Goal: Information Seeking & Learning: Learn about a topic

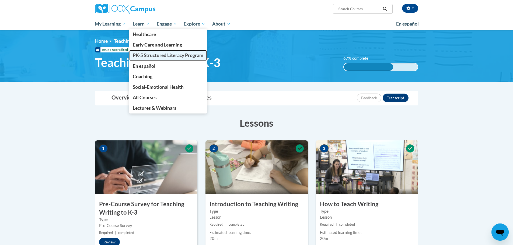
click at [152, 53] on span "PK-5 Structured Literacy Program" at bounding box center [168, 56] width 71 height 6
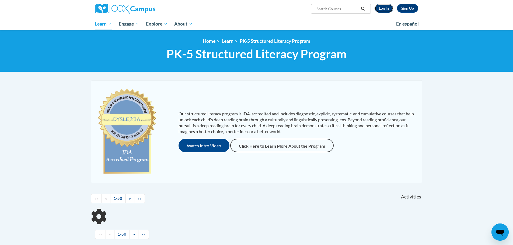
click at [386, 9] on link "Log In" at bounding box center [384, 8] width 19 height 9
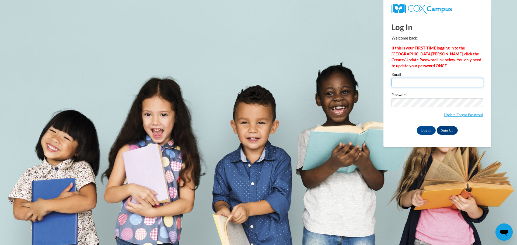
click at [405, 81] on input "Email" at bounding box center [438, 82] width 92 height 9
type input "angiewidman77@gmail.com"
click at [431, 129] on input "Log In" at bounding box center [426, 130] width 19 height 9
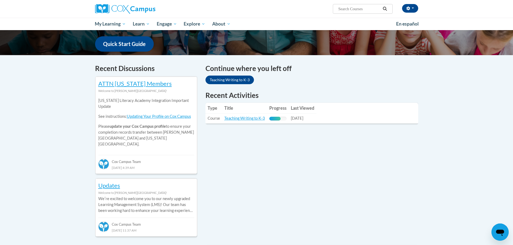
scroll to position [135, 0]
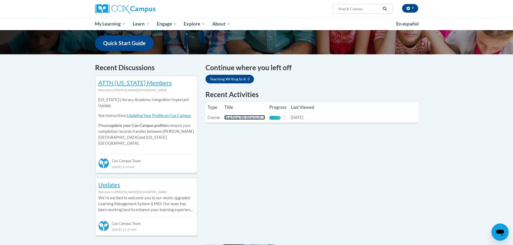
click at [236, 117] on link "Teaching Writing to K-3" at bounding box center [244, 117] width 41 height 5
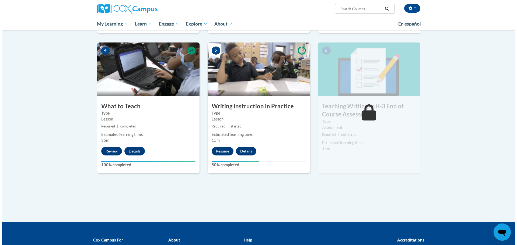
scroll to position [269, 0]
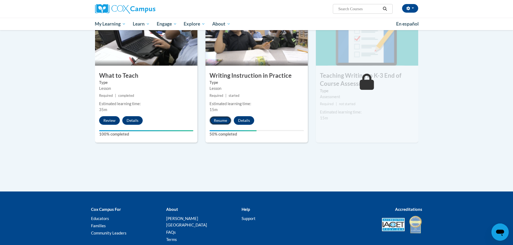
click at [224, 122] on button "Resume" at bounding box center [221, 120] width 22 height 9
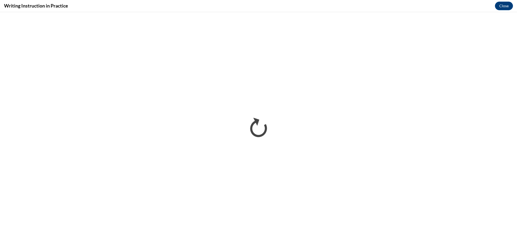
scroll to position [0, 0]
